Goal: Task Accomplishment & Management: Manage account settings

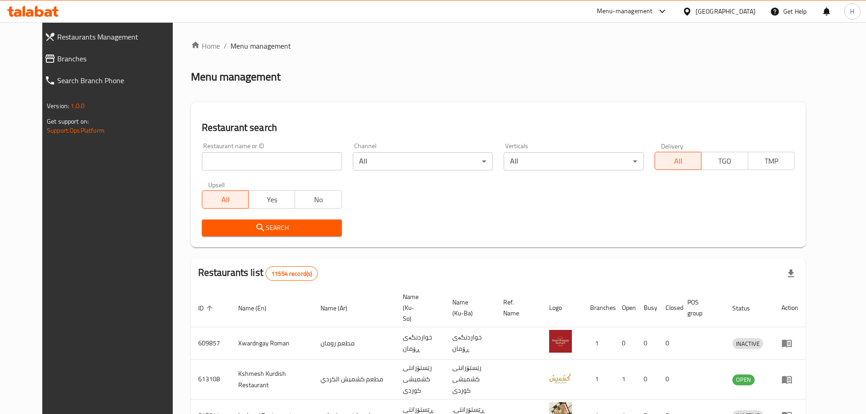
click at [276, 155] on input "search" at bounding box center [272, 161] width 140 height 18
paste input "682536"
type input "682536"
click at [260, 231] on span "Search" at bounding box center [271, 227] width 125 height 11
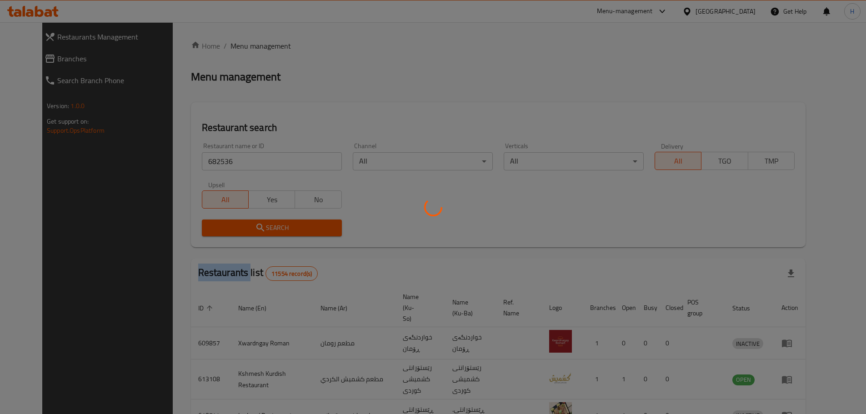
click at [260, 231] on div at bounding box center [433, 207] width 866 height 414
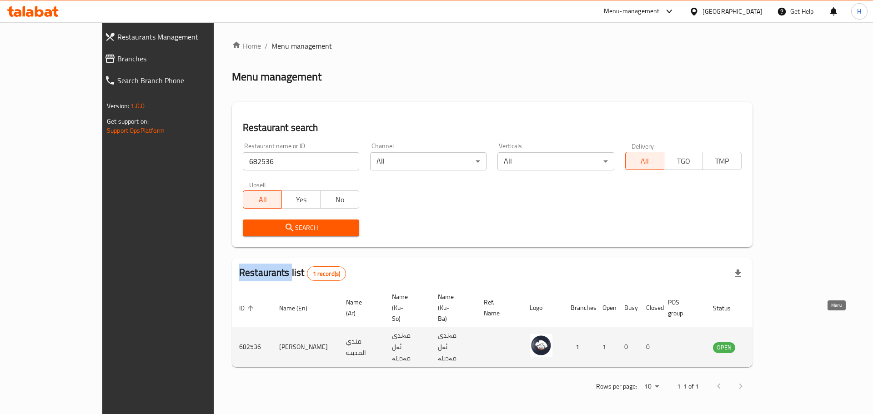
click at [771, 344] on icon "enhanced table" at bounding box center [766, 348] width 10 height 8
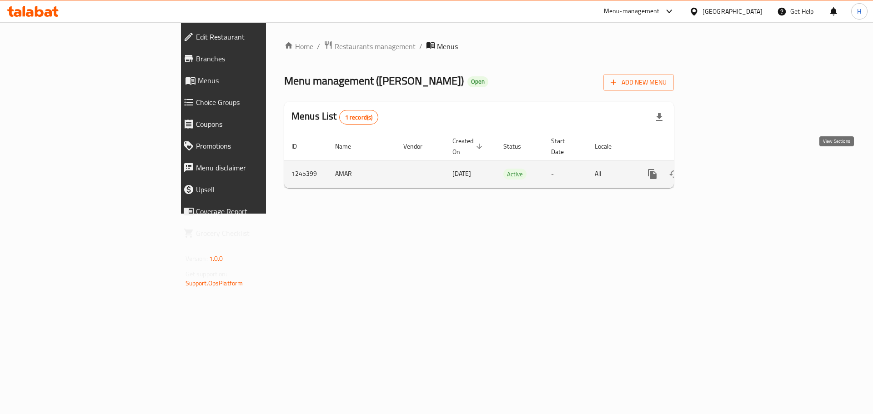
click at [723, 169] on icon "enhanced table" at bounding box center [717, 174] width 11 height 11
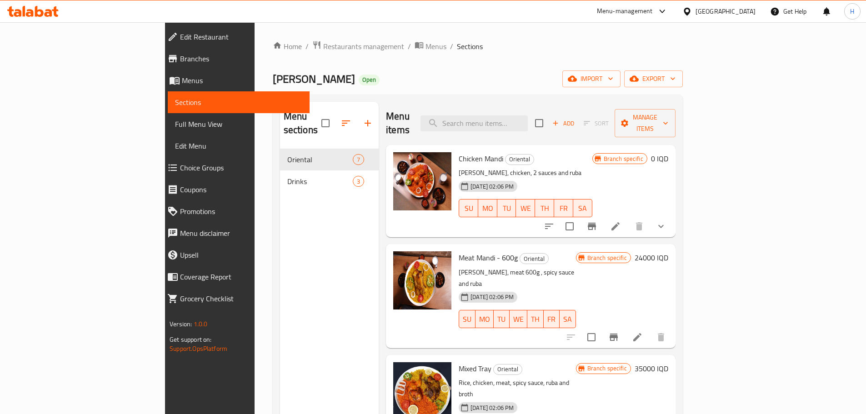
click at [596, 223] on icon "Branch-specific-item" at bounding box center [592, 226] width 8 height 7
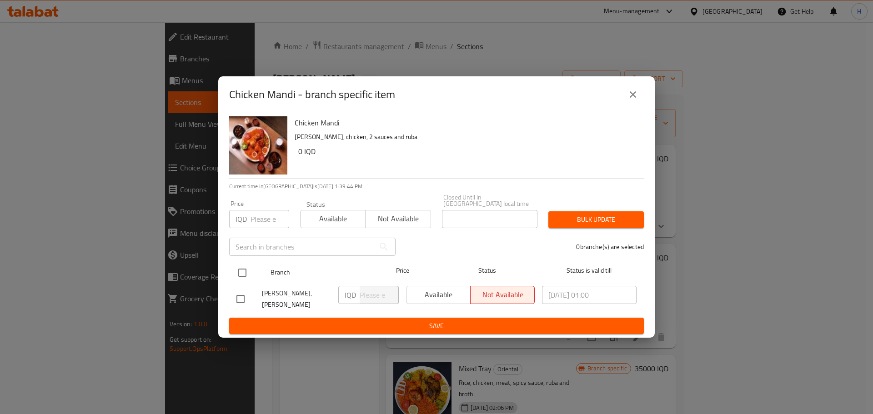
click at [242, 263] on input "checkbox" at bounding box center [242, 272] width 19 height 19
checkbox input "true"
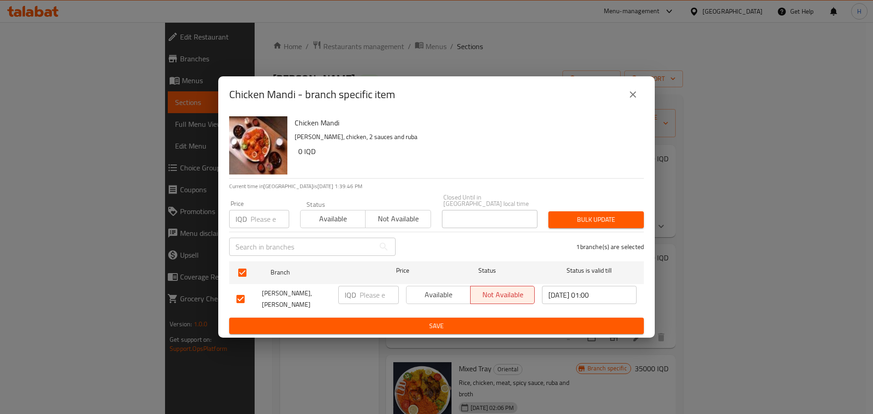
click at [379, 293] on input "number" at bounding box center [379, 295] width 39 height 18
type input "23000"
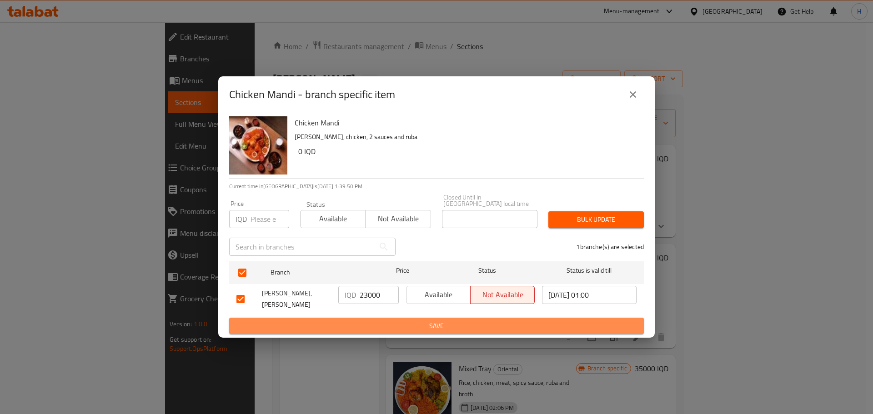
click at [444, 322] on span "Save" at bounding box center [436, 325] width 400 height 11
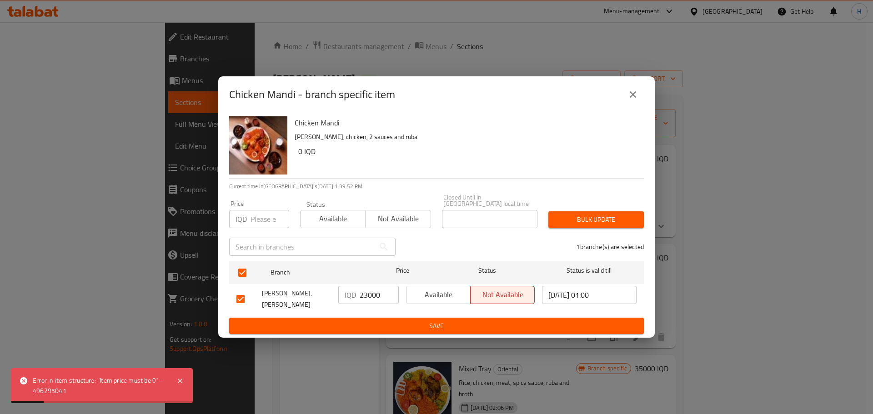
click at [445, 294] on span "Available" at bounding box center [438, 294] width 57 height 13
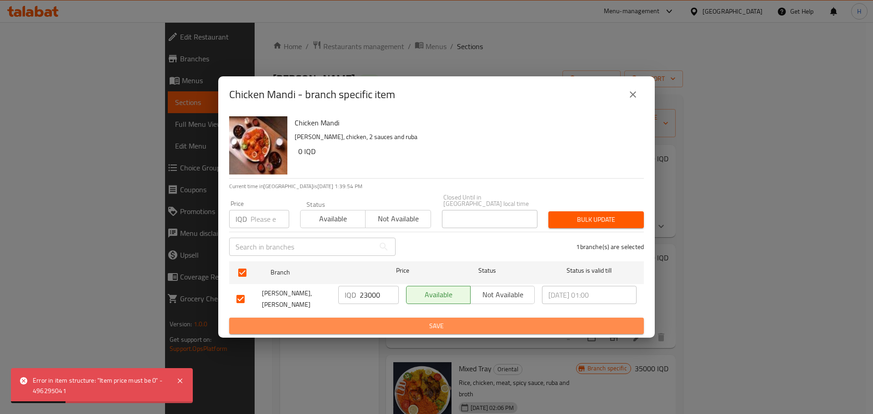
click at [429, 328] on span "Save" at bounding box center [436, 325] width 400 height 11
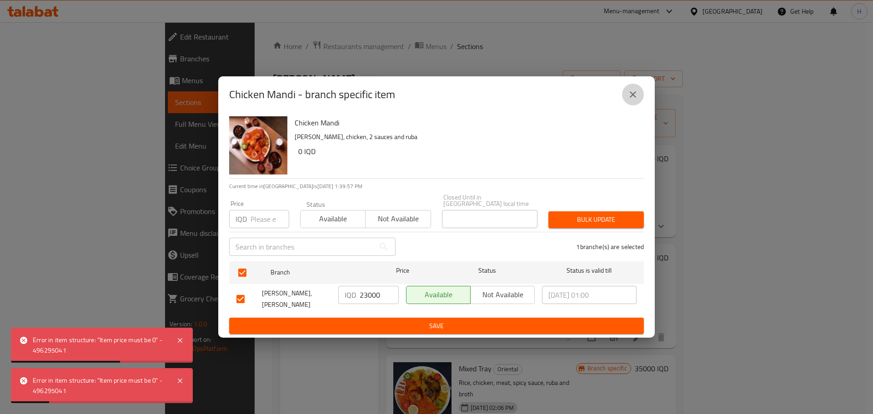
click at [634, 95] on icon "close" at bounding box center [632, 94] width 11 height 11
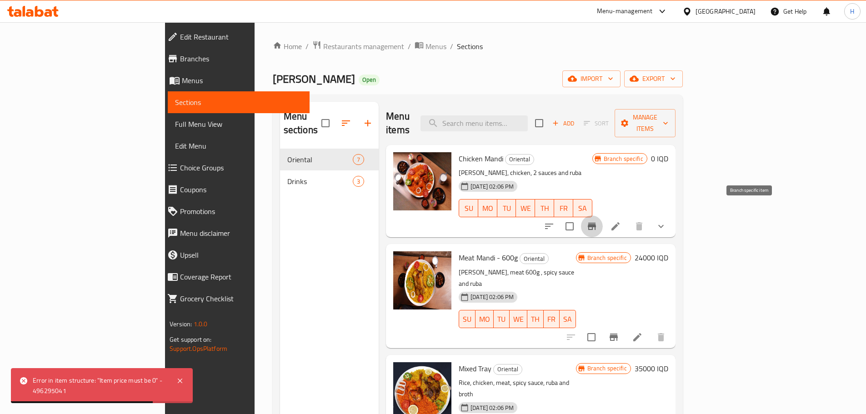
click at [603, 215] on button "Branch-specific-item" at bounding box center [592, 226] width 22 height 22
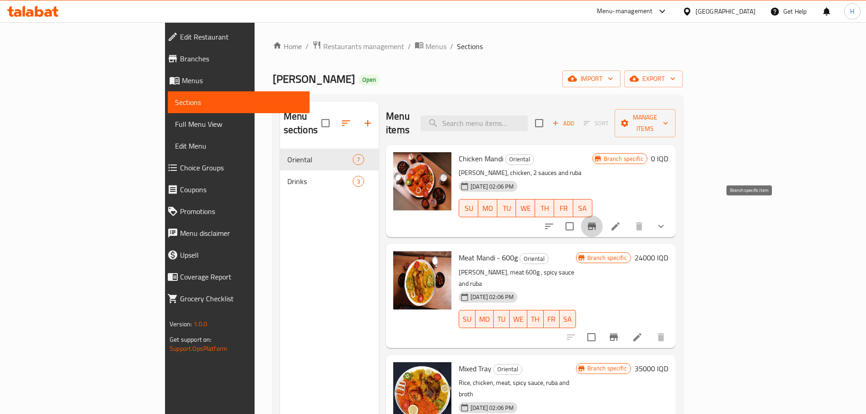
click at [603, 220] on button "Branch-specific-item" at bounding box center [592, 226] width 22 height 22
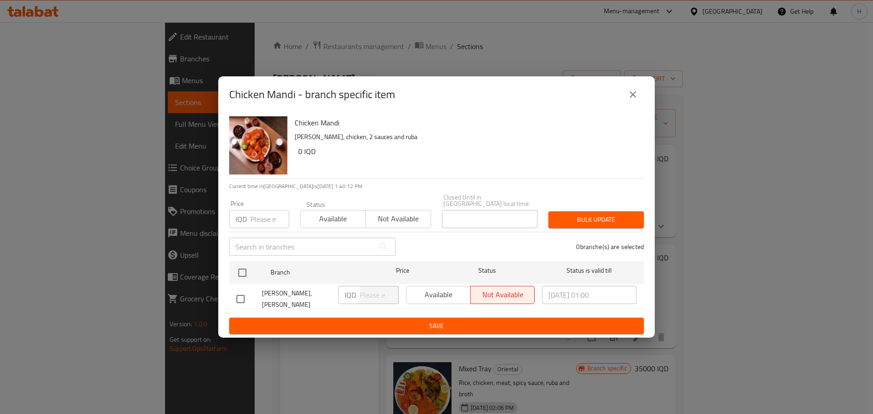
click at [228, 266] on div "Chicken Mandi [PERSON_NAME], chicken, 2 sauces and ruba 0 IQD Current time in […" at bounding box center [436, 225] width 436 height 225
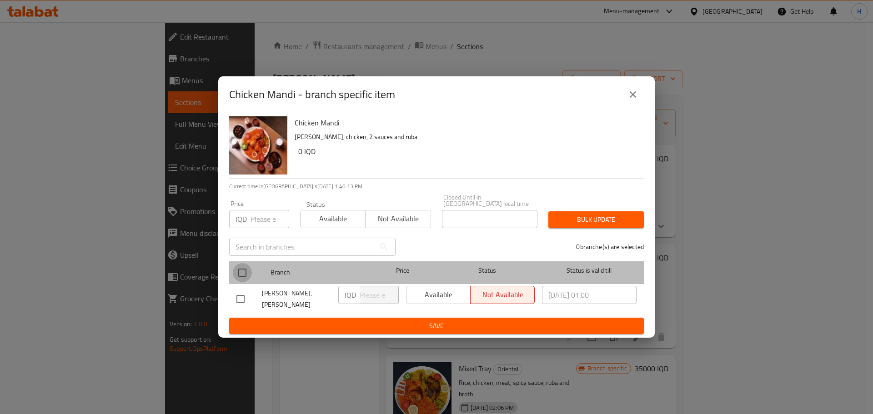
click at [242, 268] on input "checkbox" at bounding box center [242, 272] width 19 height 19
checkbox input "true"
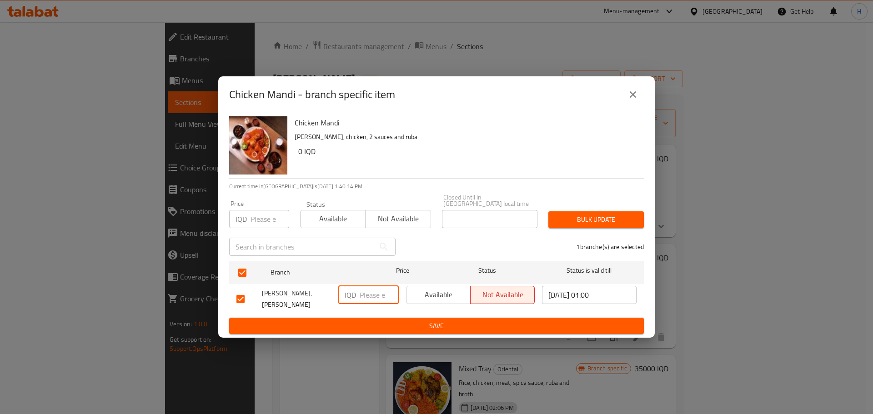
click at [367, 295] on input "number" at bounding box center [379, 295] width 39 height 18
type input "23000"
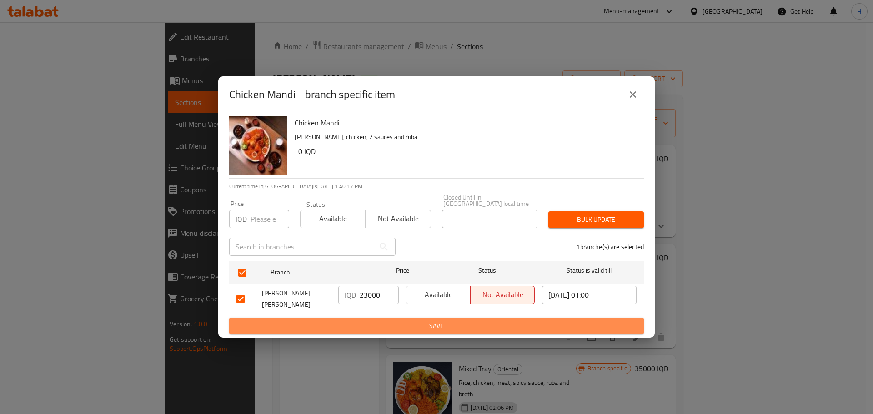
click at [386, 320] on span "Save" at bounding box center [436, 325] width 400 height 11
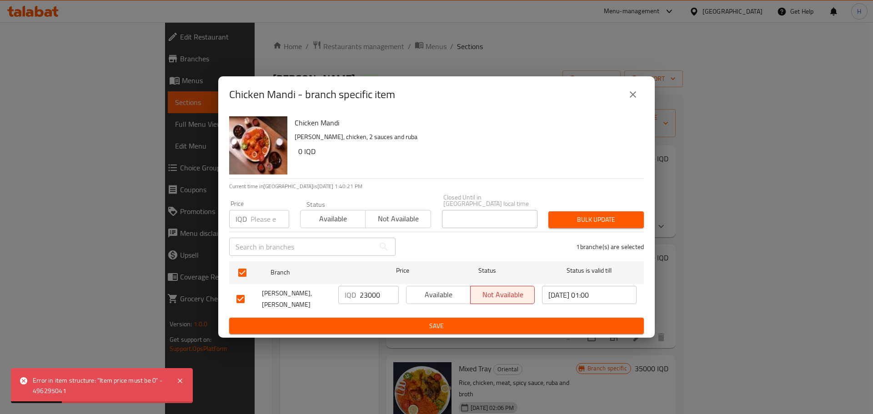
click at [444, 353] on div "Chicken Mandi - branch specific item Chicken Mandi [PERSON_NAME], chicken, 2 sa…" at bounding box center [436, 207] width 873 height 414
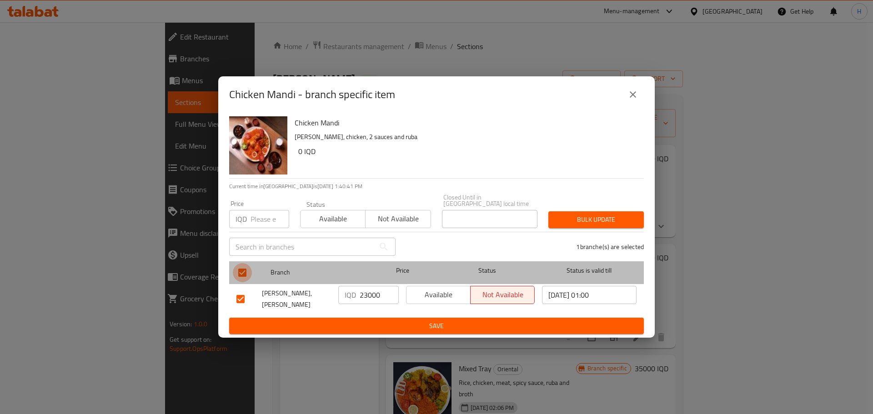
click at [243, 271] on input "checkbox" at bounding box center [242, 272] width 19 height 19
checkbox input "false"
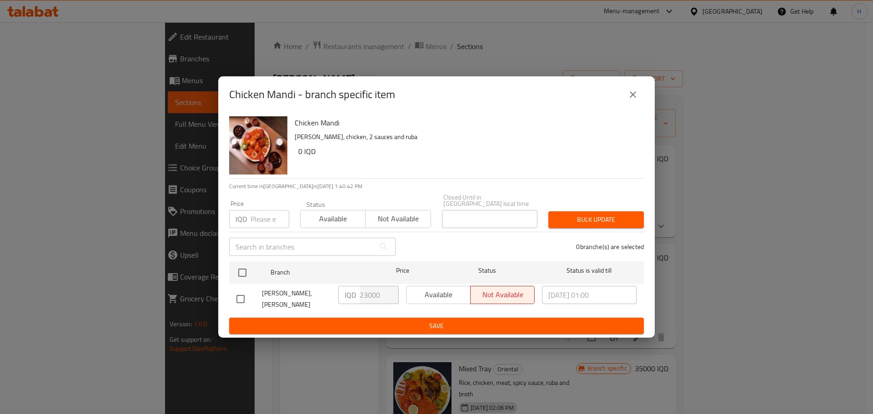
click at [240, 294] on input "checkbox" at bounding box center [240, 299] width 19 height 19
checkbox input "true"
click at [456, 288] on span "Available" at bounding box center [438, 294] width 57 height 13
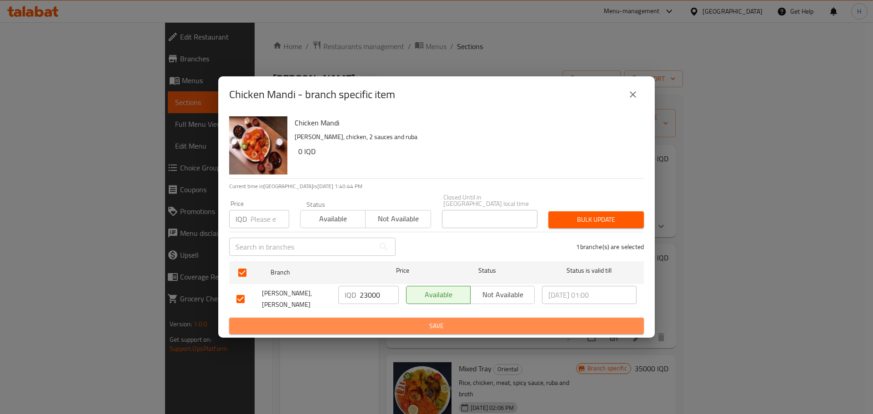
click at [406, 320] on span "Save" at bounding box center [436, 325] width 400 height 11
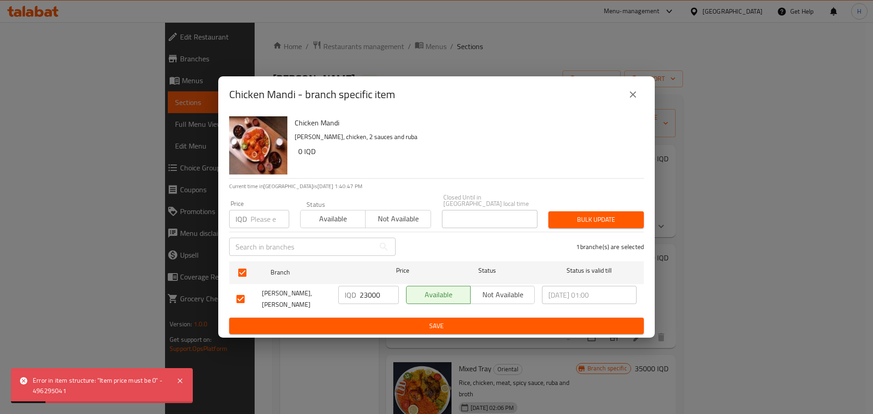
click at [415, 321] on span "Save" at bounding box center [436, 325] width 400 height 11
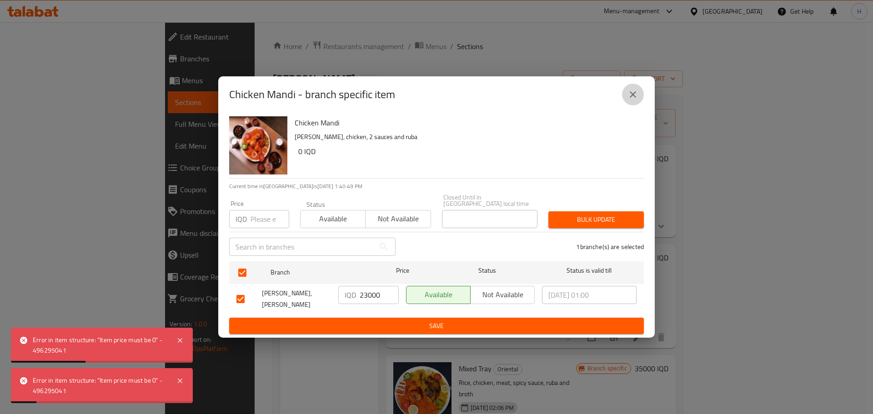
click at [632, 98] on icon "close" at bounding box center [633, 94] width 6 height 6
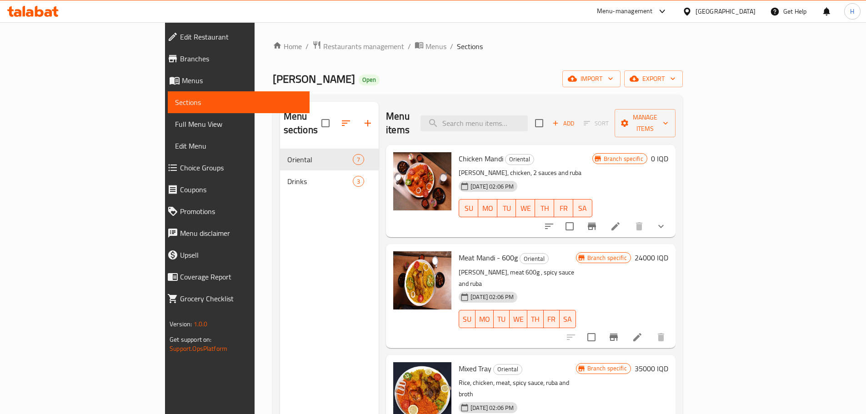
click at [621, 221] on icon at bounding box center [615, 226] width 11 height 11
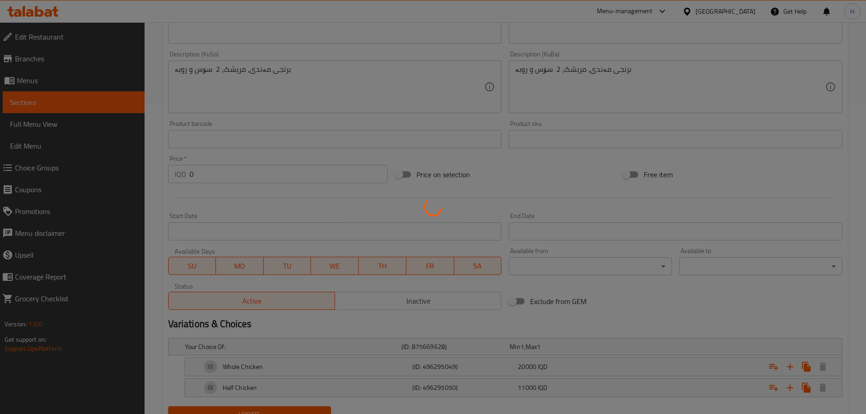
scroll to position [349, 0]
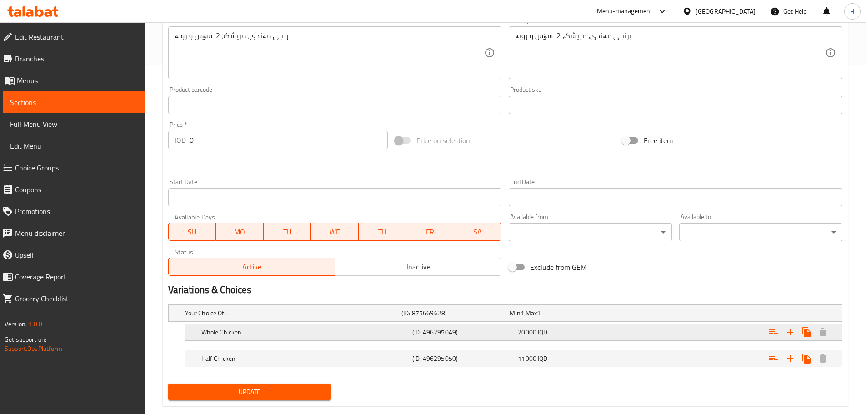
click at [512, 330] on h5 "(ID: 496295049)" at bounding box center [463, 332] width 102 height 9
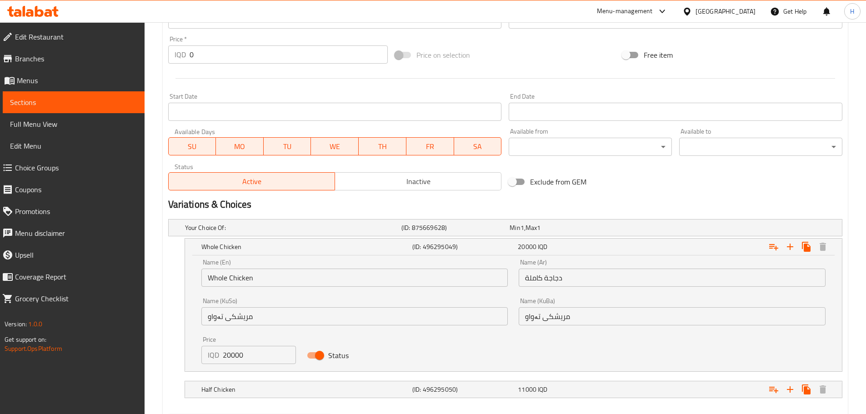
scroll to position [436, 0]
click at [227, 357] on input "20000" at bounding box center [260, 353] width 74 height 18
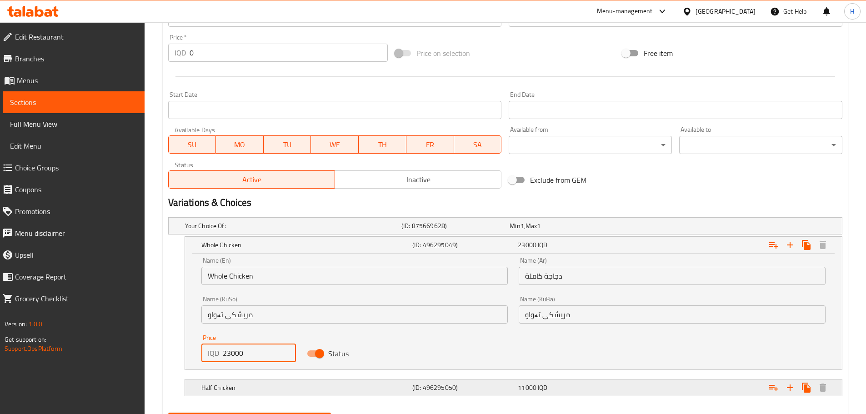
type input "23000"
click at [257, 382] on div "Half Chicken" at bounding box center [305, 387] width 211 height 13
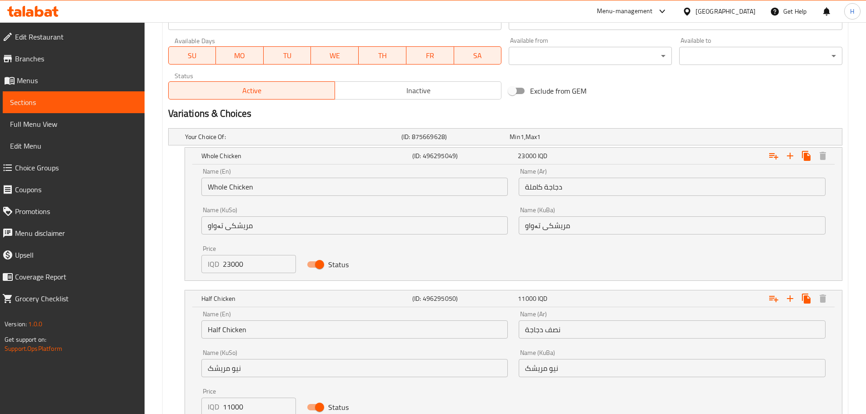
scroll to position [526, 0]
click at [228, 404] on input "11000" at bounding box center [260, 406] width 74 height 18
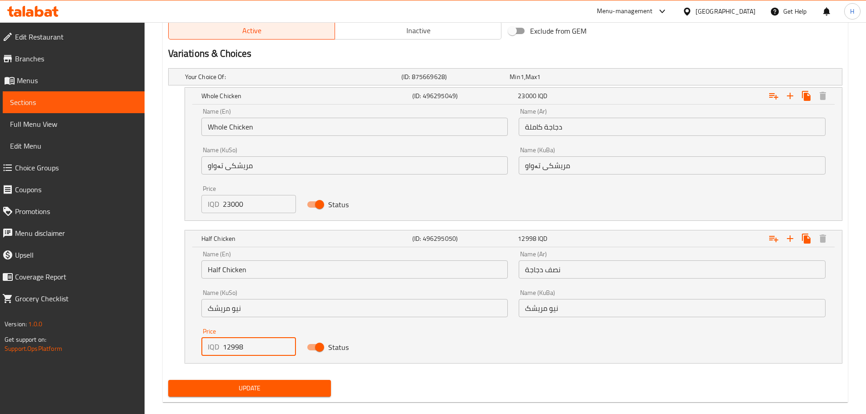
scroll to position [586, 0]
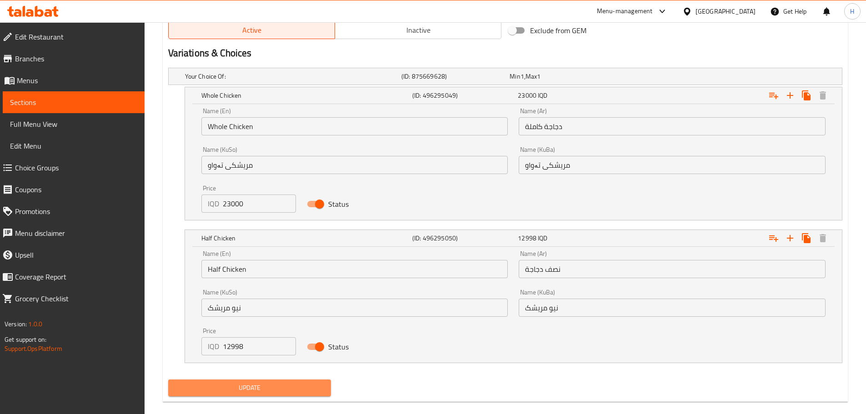
click at [236, 392] on span "Update" at bounding box center [249, 387] width 149 height 11
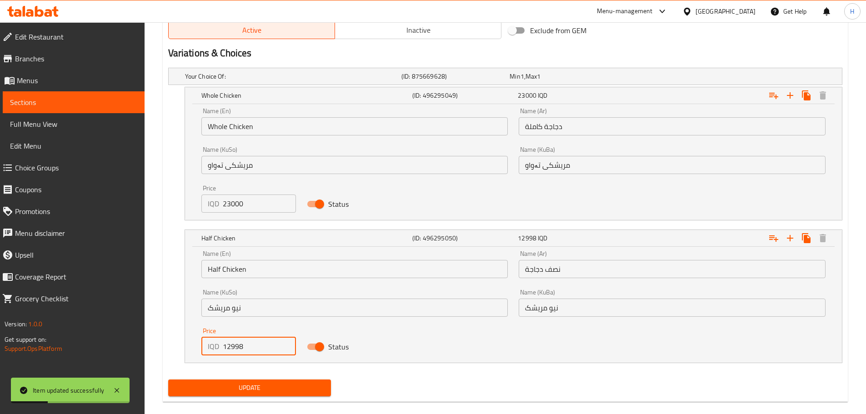
click at [234, 345] on input "12998" at bounding box center [260, 346] width 74 height 18
type input "13000"
click at [236, 390] on span "Update" at bounding box center [249, 387] width 149 height 11
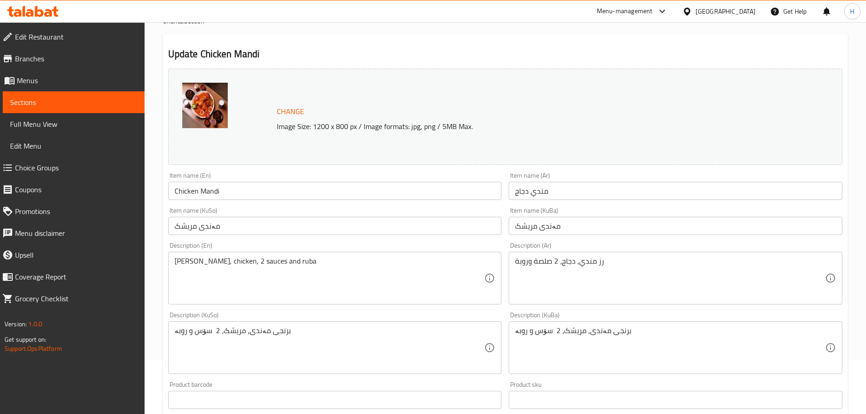
scroll to position [0, 0]
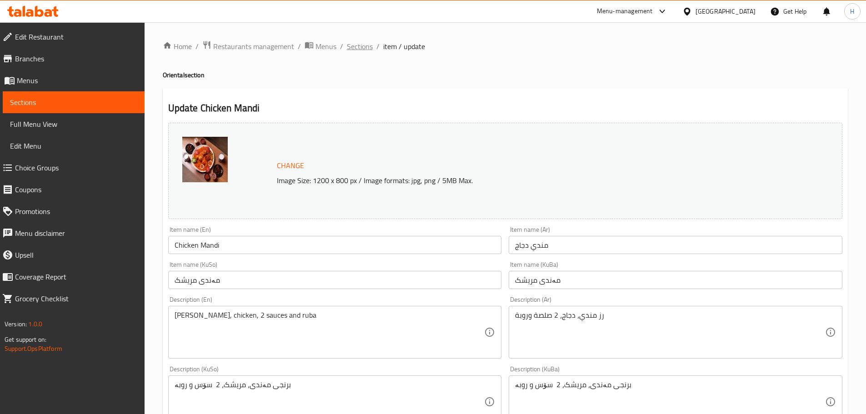
click at [355, 48] on span "Sections" at bounding box center [360, 46] width 26 height 11
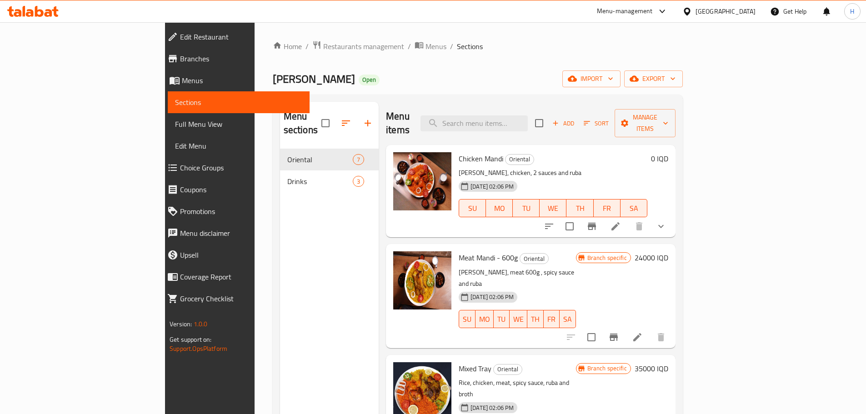
scroll to position [60, 0]
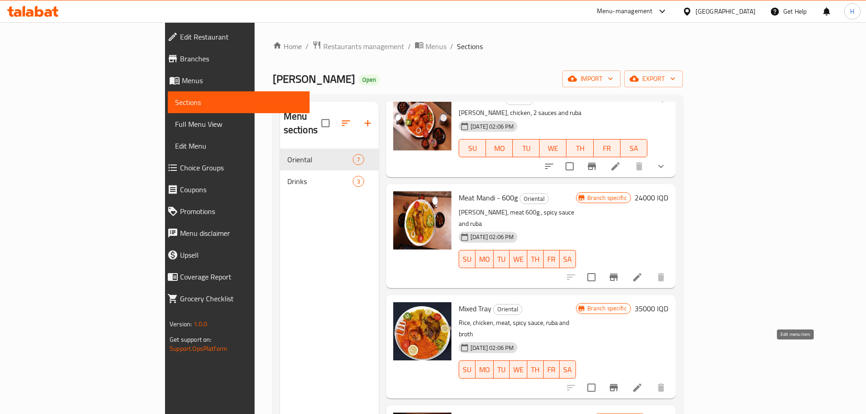
click at [641, 384] on icon at bounding box center [637, 388] width 8 height 8
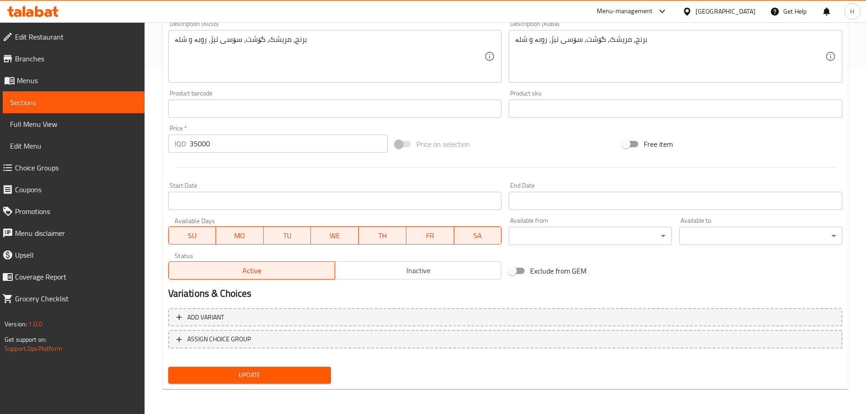
scroll to position [346, 0]
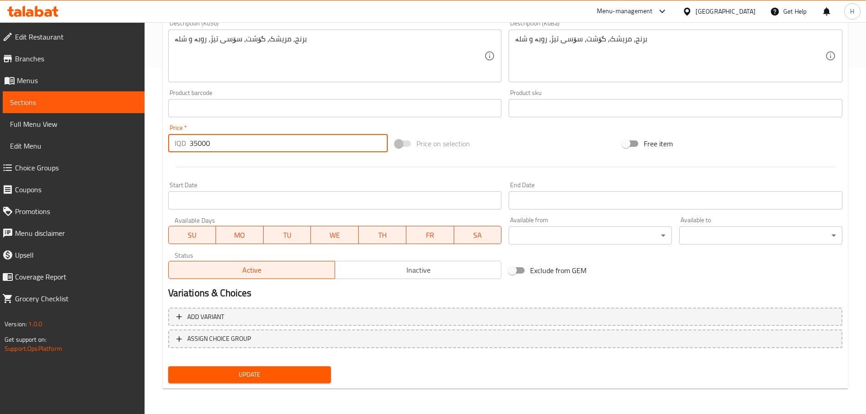
click at [195, 141] on input "35000" at bounding box center [289, 143] width 199 height 18
drag, startPoint x: 199, startPoint y: 143, endPoint x: 185, endPoint y: 143, distance: 13.2
click at [185, 143] on div "IQD 35000 Price *" at bounding box center [278, 143] width 220 height 18
type input "40000"
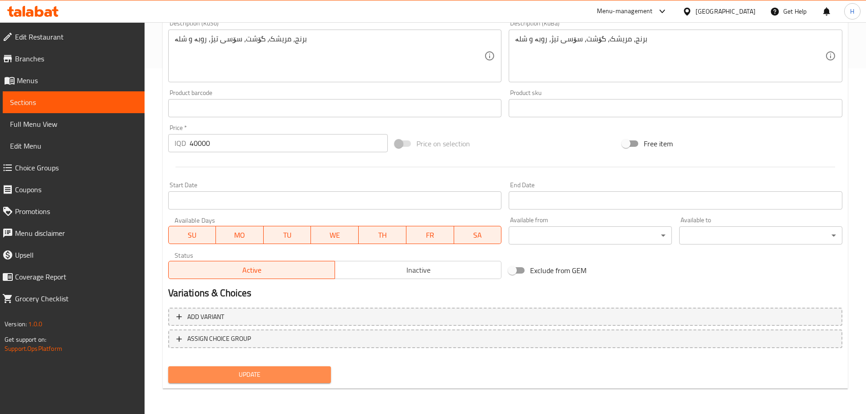
click at [265, 371] on span "Update" at bounding box center [249, 374] width 149 height 11
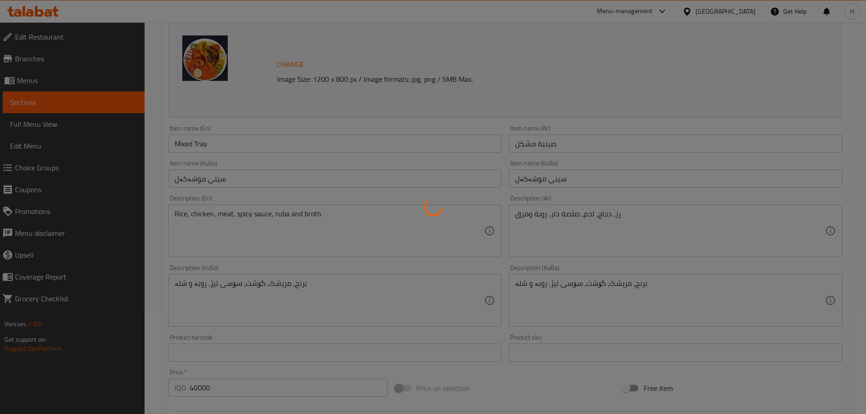
scroll to position [0, 0]
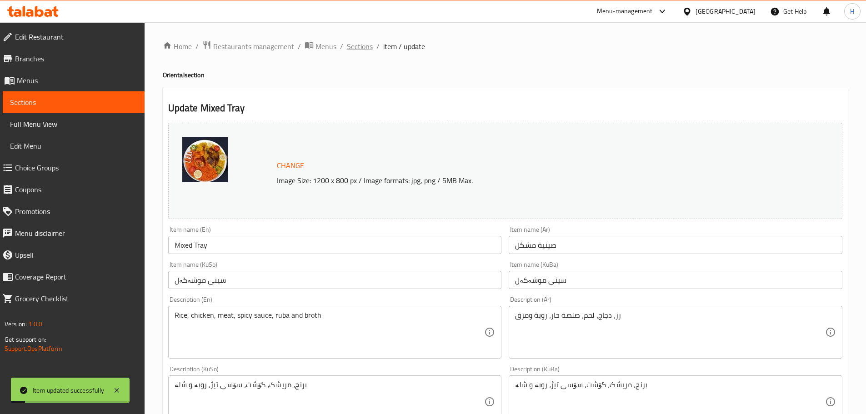
click at [359, 52] on span "Sections" at bounding box center [360, 46] width 26 height 11
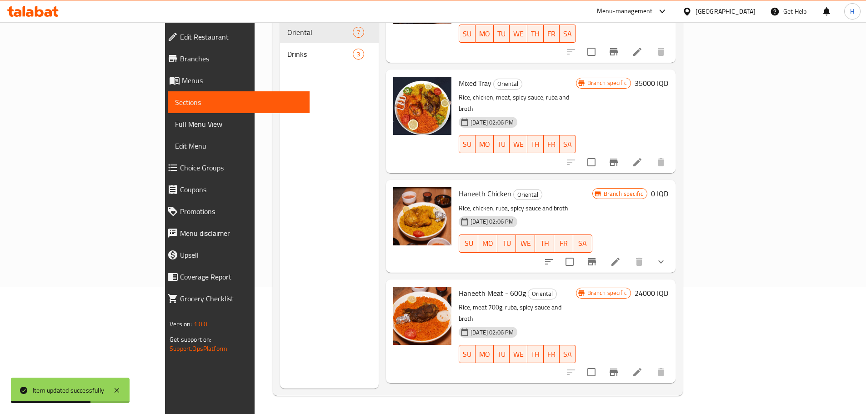
scroll to position [158, 0]
click at [621, 257] on icon at bounding box center [615, 262] width 11 height 11
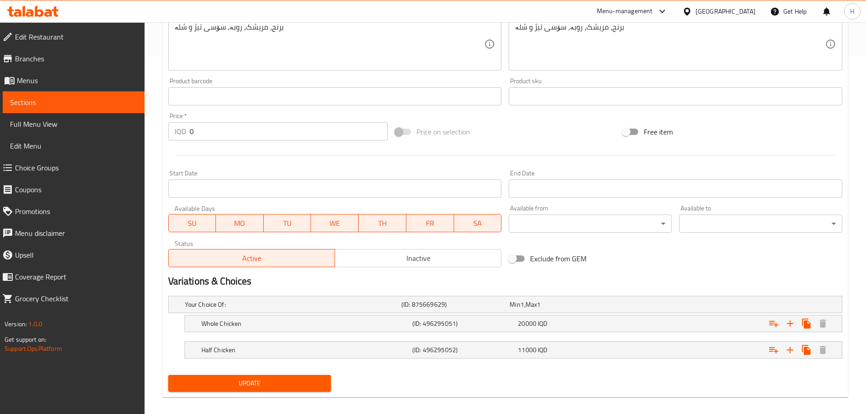
scroll to position [366, 0]
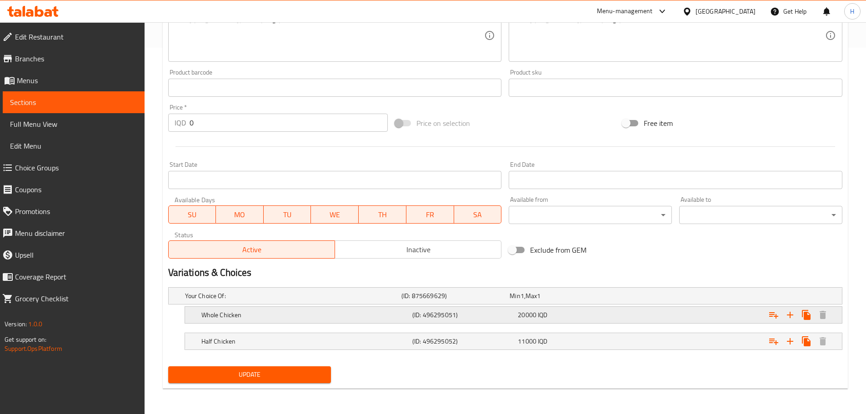
click at [385, 316] on h5 "Whole Chicken" at bounding box center [304, 314] width 207 height 9
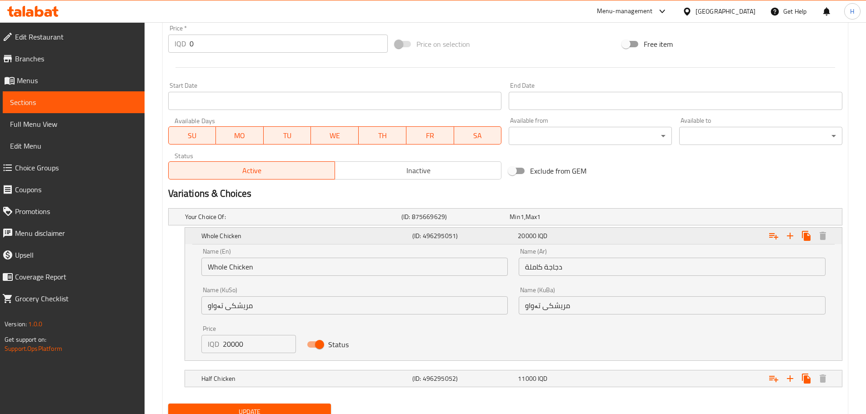
scroll to position [462, 0]
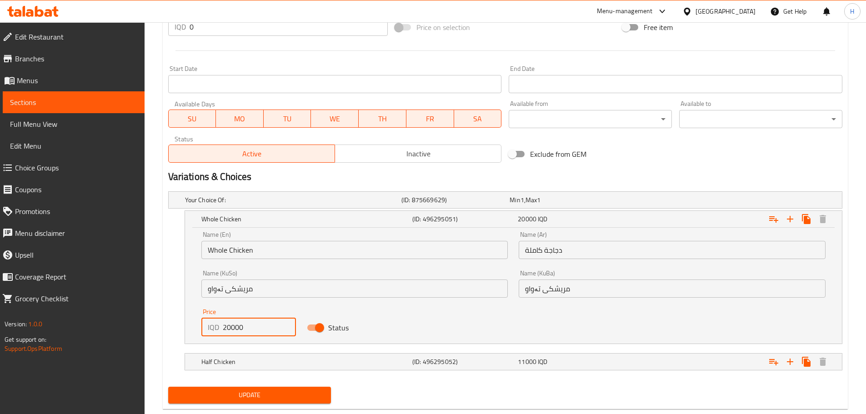
click at [227, 326] on input "20000" at bounding box center [260, 327] width 74 height 18
type input "23000"
click at [228, 357] on h5 "Half Chicken" at bounding box center [304, 361] width 207 height 9
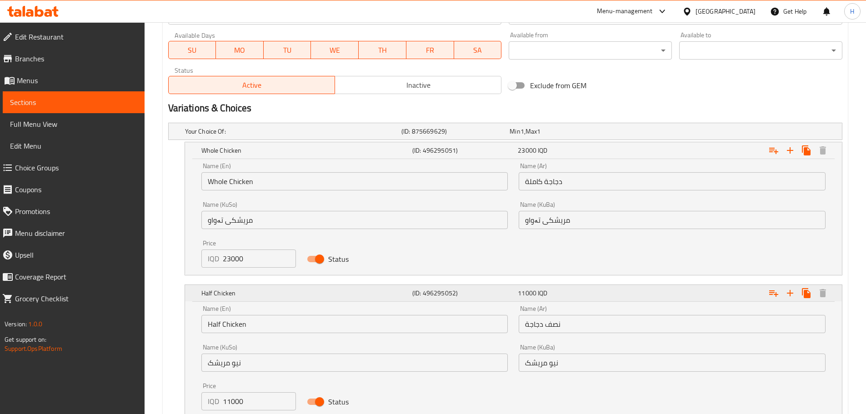
scroll to position [552, 0]
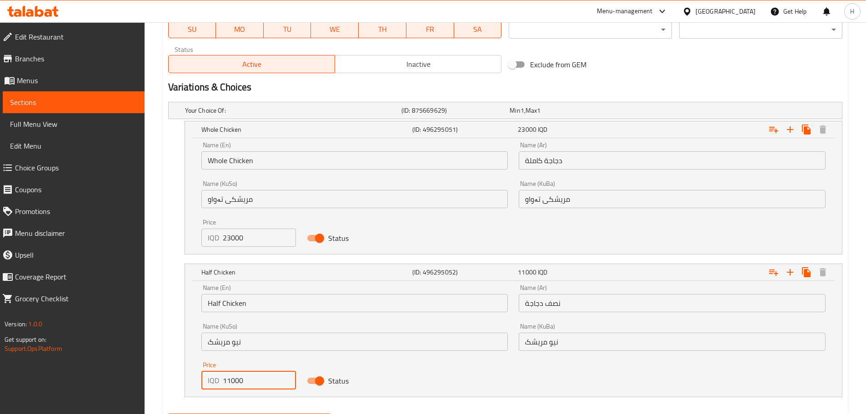
click at [227, 383] on input "11000" at bounding box center [260, 380] width 74 height 18
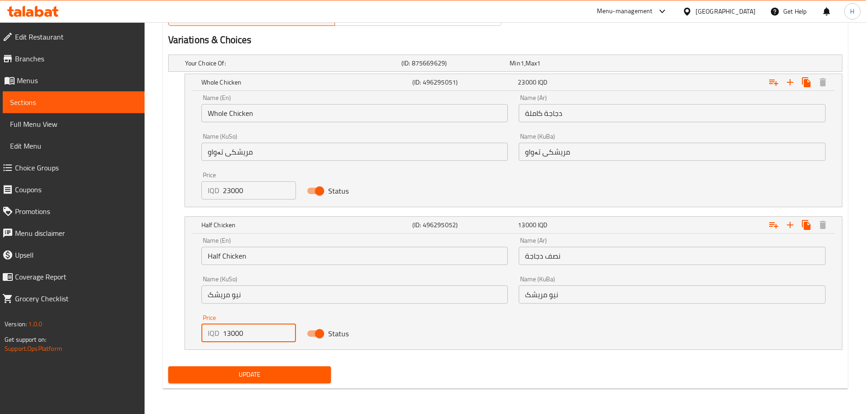
type input "13000"
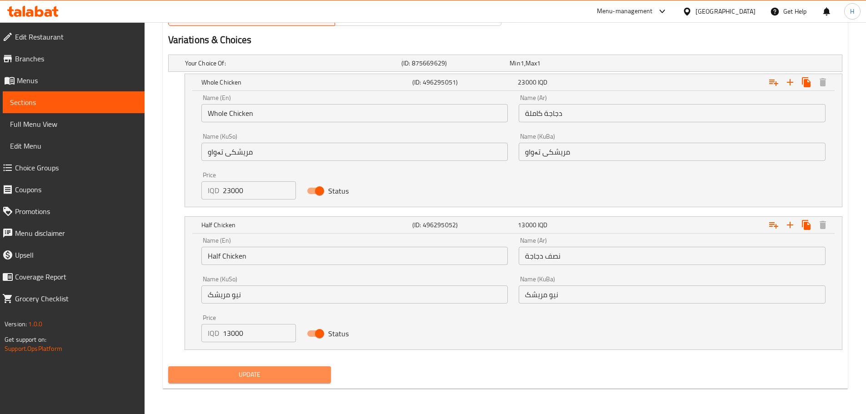
click at [229, 377] on span "Update" at bounding box center [249, 374] width 149 height 11
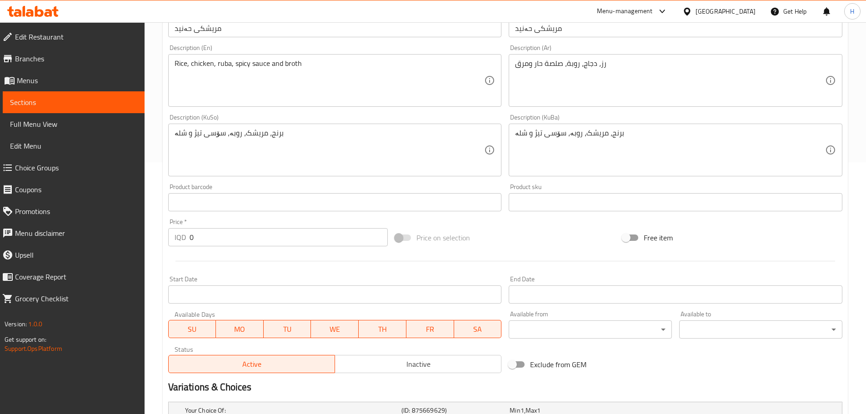
scroll to position [0, 0]
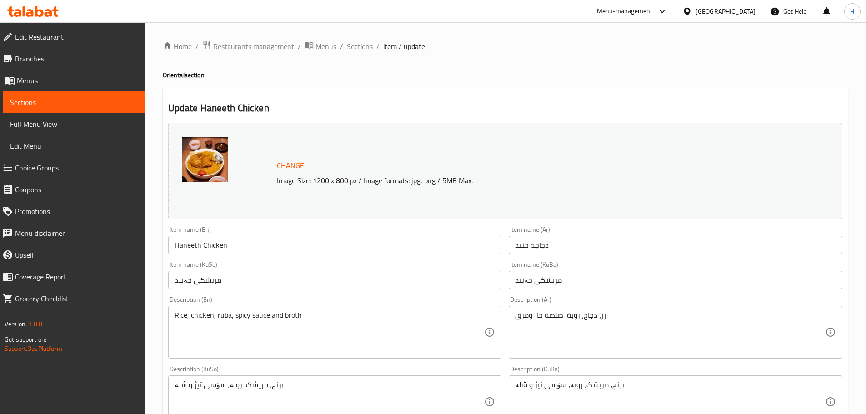
drag, startPoint x: 319, startPoint y: 218, endPoint x: 275, endPoint y: 67, distance: 156.8
click at [360, 45] on span "Sections" at bounding box center [360, 46] width 26 height 11
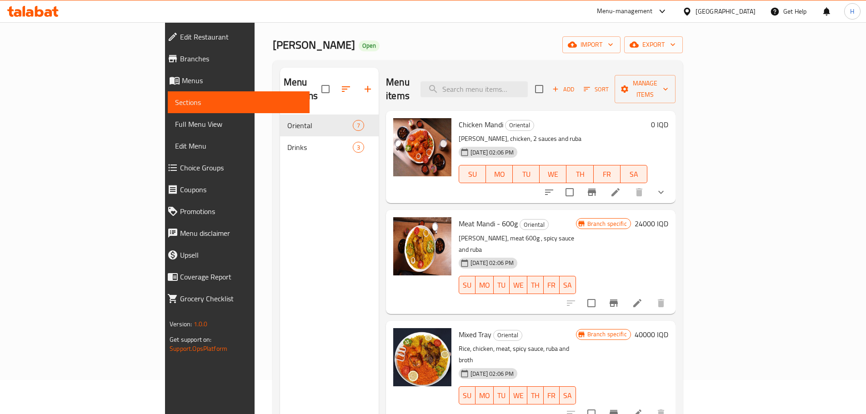
scroll to position [61, 0]
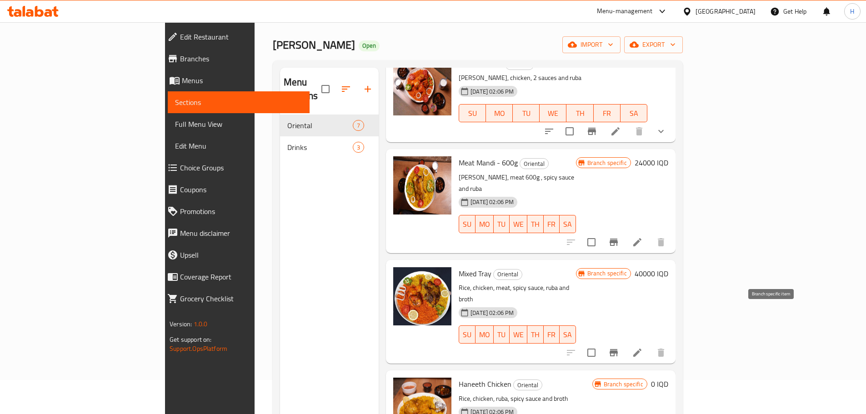
click at [618, 349] on icon "Branch-specific-item" at bounding box center [614, 352] width 8 height 7
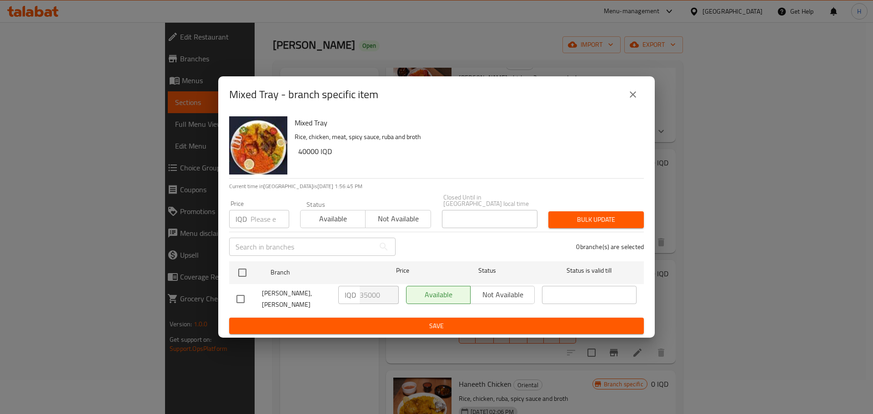
click at [240, 290] on input "checkbox" at bounding box center [240, 299] width 19 height 19
checkbox input "true"
drag, startPoint x: 367, startPoint y: 292, endPoint x: 351, endPoint y: 294, distance: 16.0
click at [351, 294] on div "IQD 35000 ​" at bounding box center [368, 295] width 60 height 18
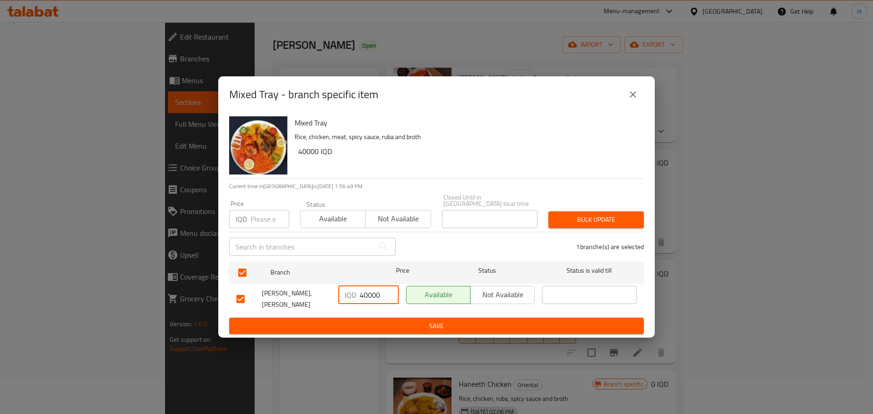
type input "40000"
click at [410, 320] on span "Save" at bounding box center [436, 325] width 400 height 11
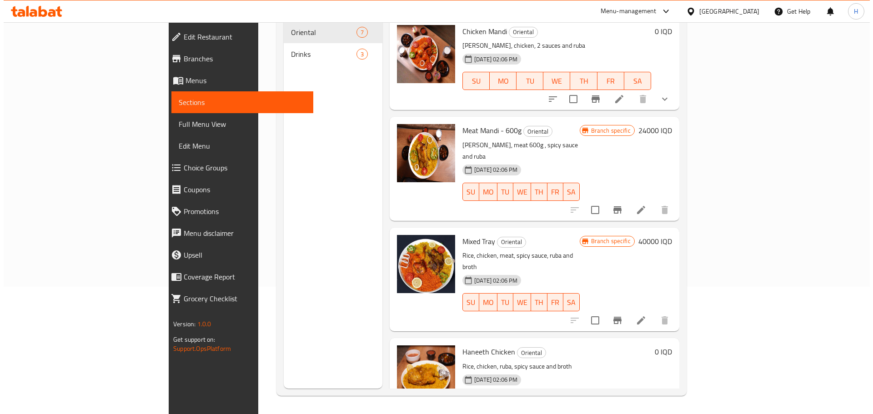
scroll to position [0, 0]
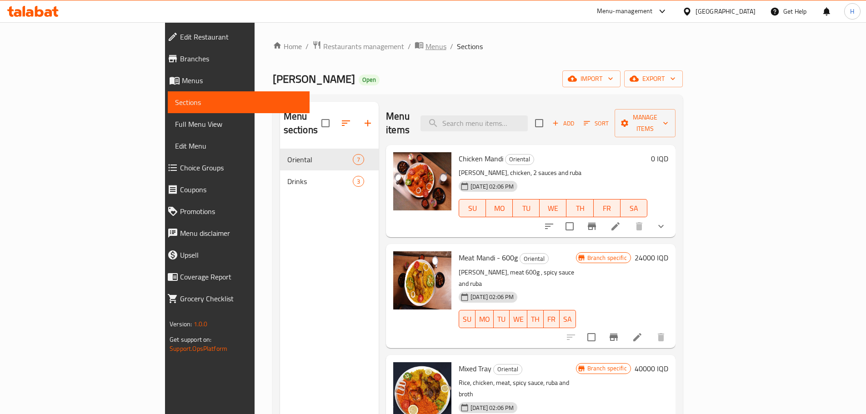
click at [425, 47] on span "Menus" at bounding box center [435, 46] width 21 height 11
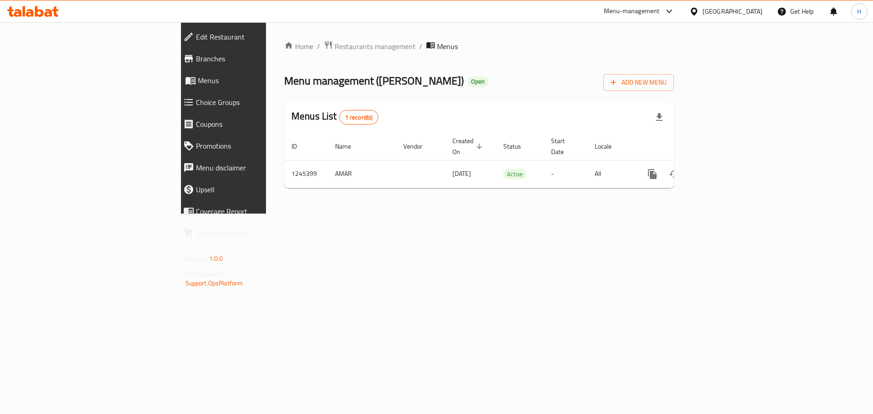
click at [38, 11] on icon at bounding box center [39, 11] width 9 height 11
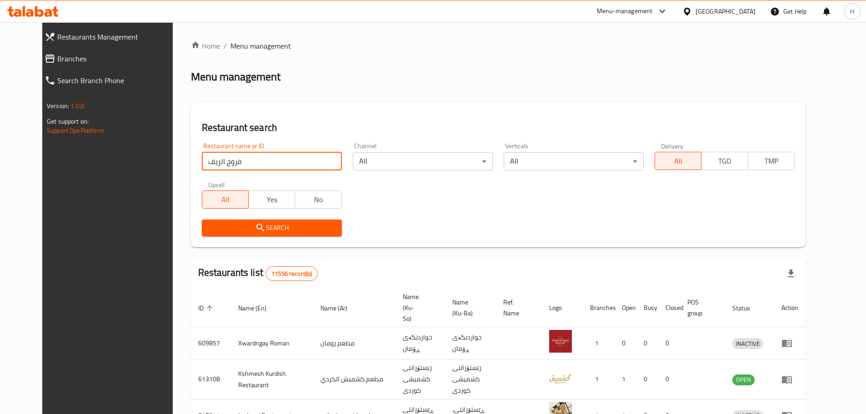
type input "فروج الريف"
click button "Search" at bounding box center [272, 228] width 140 height 17
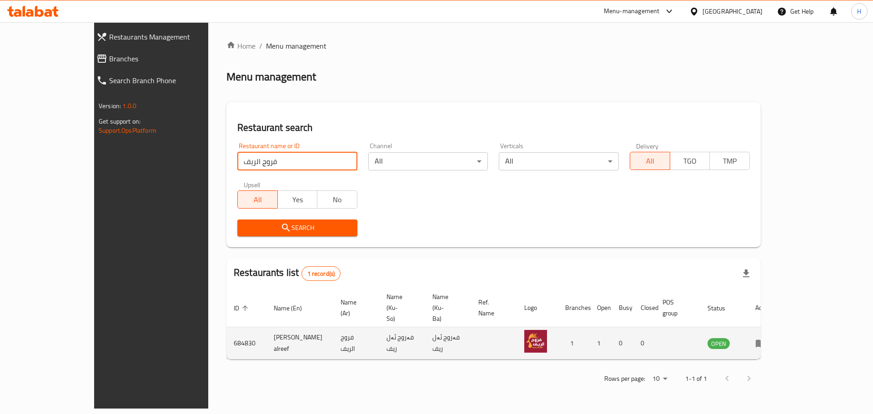
click at [766, 338] on icon "enhanced table" at bounding box center [760, 343] width 11 height 11
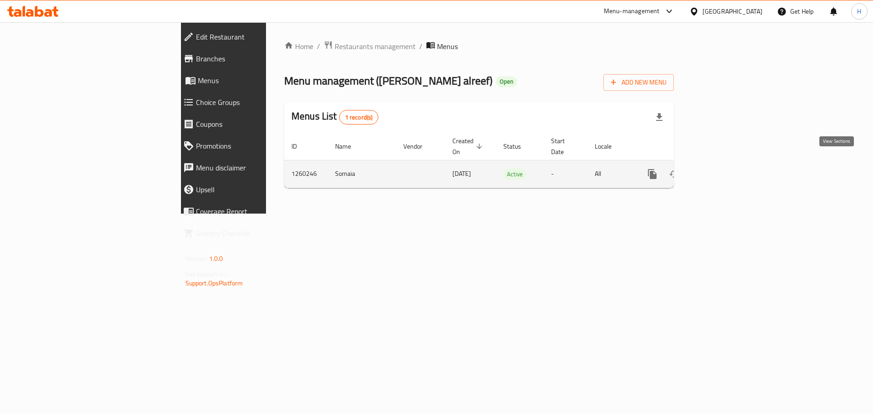
click at [729, 170] on link "enhanced table" at bounding box center [718, 174] width 22 height 22
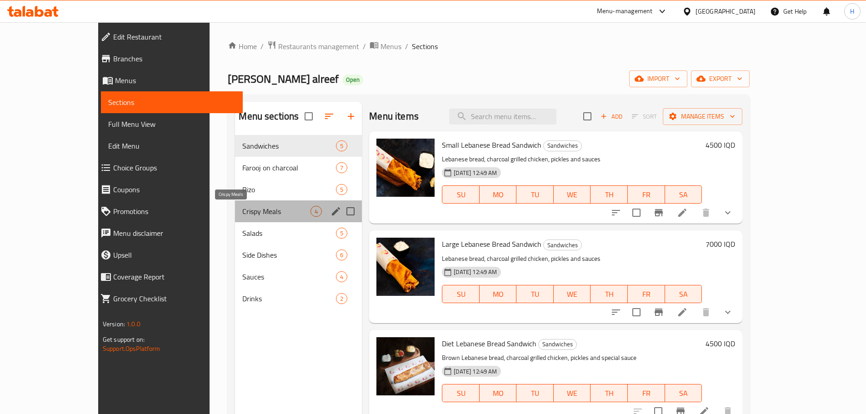
click at [242, 215] on span "Crispy Meals" at bounding box center [276, 211] width 68 height 11
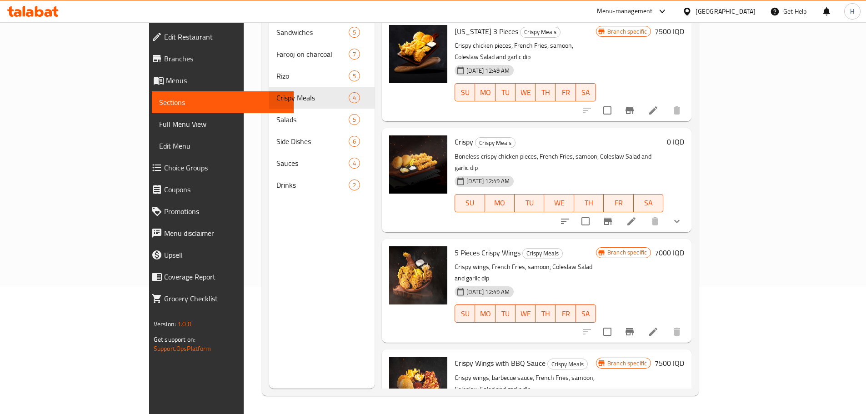
scroll to position [53, 0]
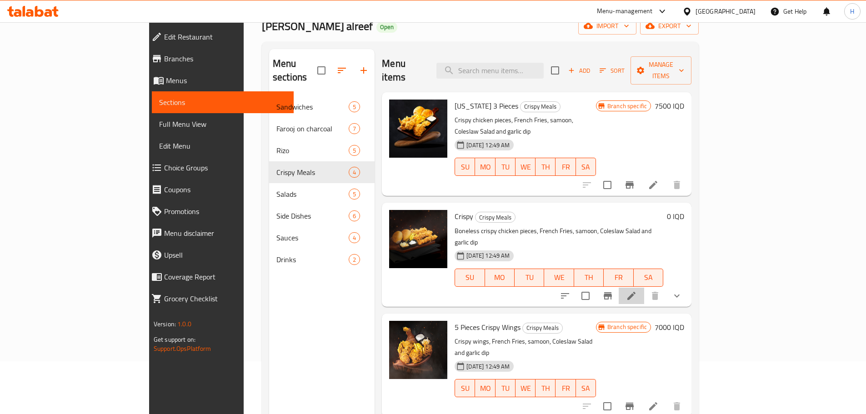
click at [644, 288] on li at bounding box center [631, 296] width 25 height 16
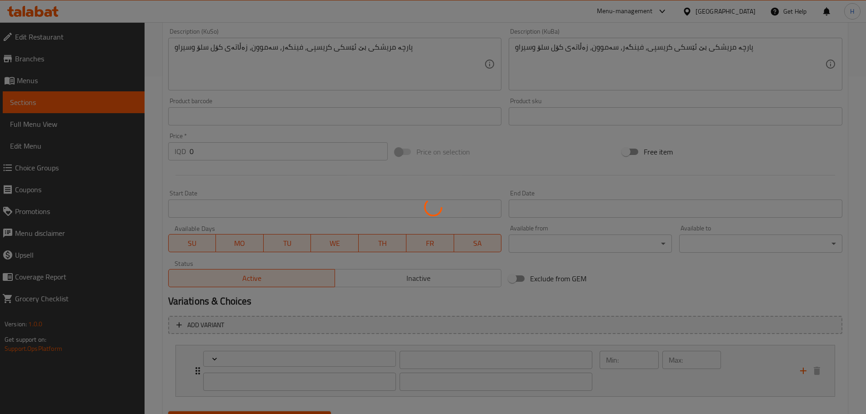
type input "إختيارك من:"
type input "هەڵبژاردنت لە :"
type input "1"
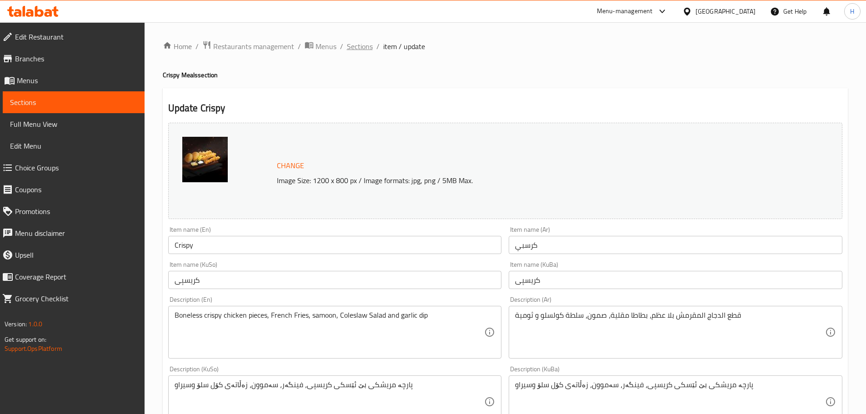
click at [367, 45] on span "Sections" at bounding box center [360, 46] width 26 height 11
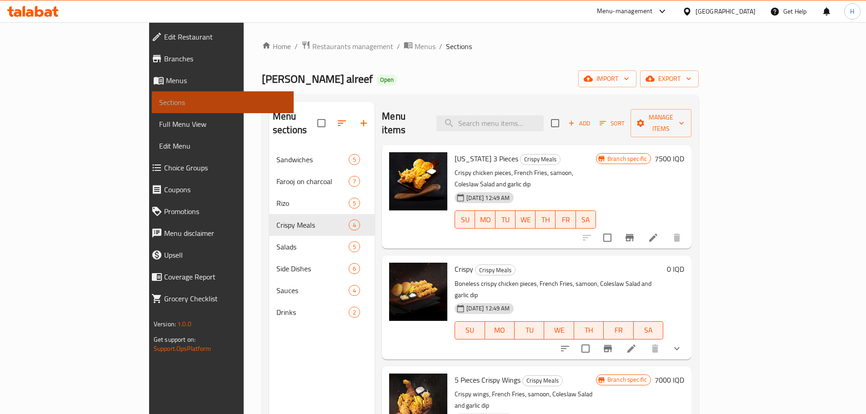
click at [159, 97] on span "Sections" at bounding box center [222, 102] width 127 height 11
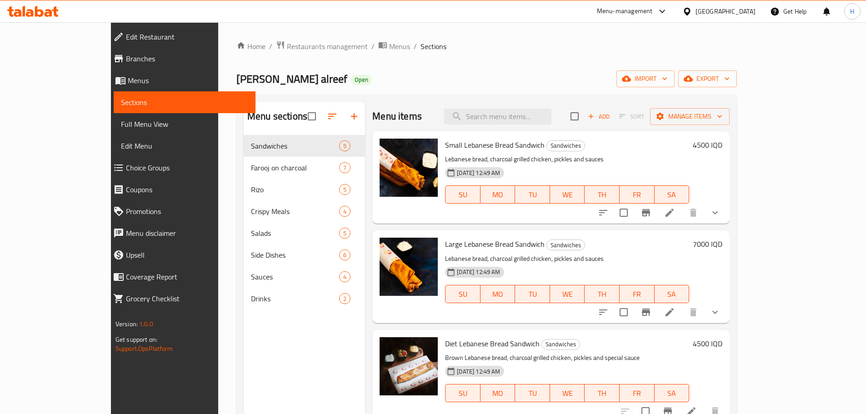
click at [31, 12] on icon at bounding box center [30, 13] width 8 height 8
